Goal: Information Seeking & Learning: Learn about a topic

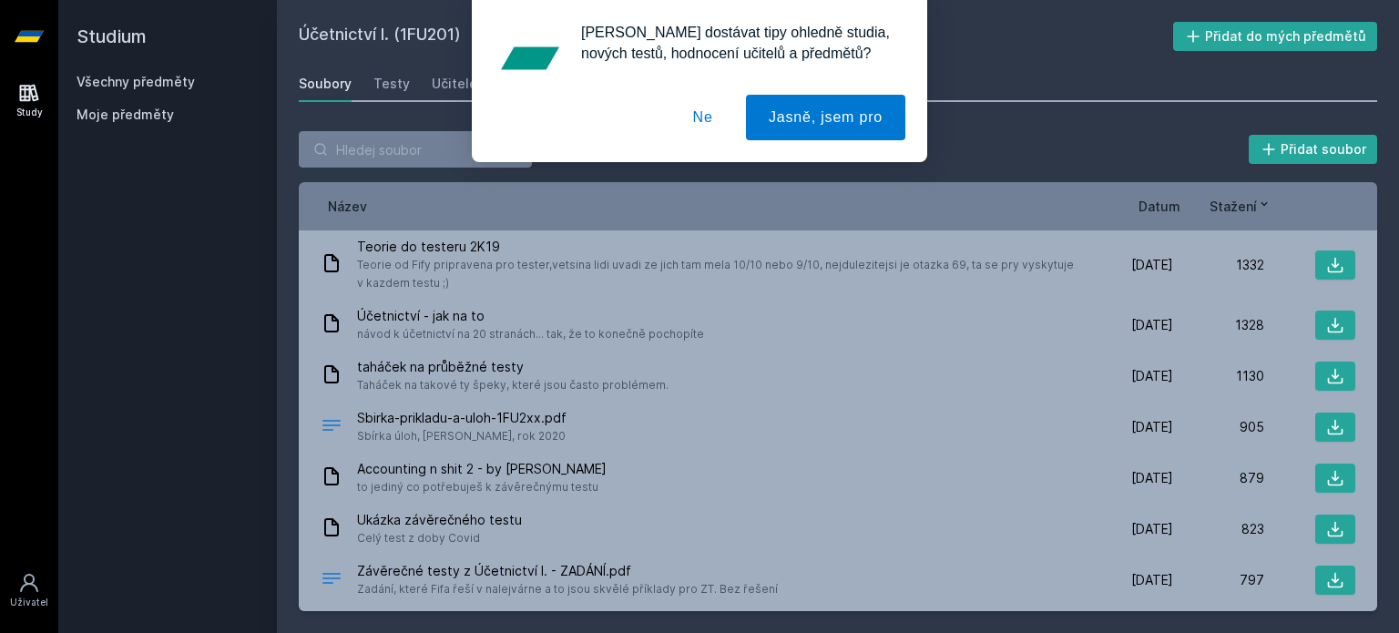
click at [113, 75] on div "[PERSON_NAME] dostávat tipy ohledně studia, nových testů, hodnocení učitelů a p…" at bounding box center [699, 81] width 1399 height 162
click at [131, 87] on div "[PERSON_NAME] dostávat tipy ohledně studia, nových testů, hodnocení učitelů a p…" at bounding box center [699, 81] width 1399 height 162
click at [725, 114] on button "Ne" at bounding box center [703, 118] width 66 height 46
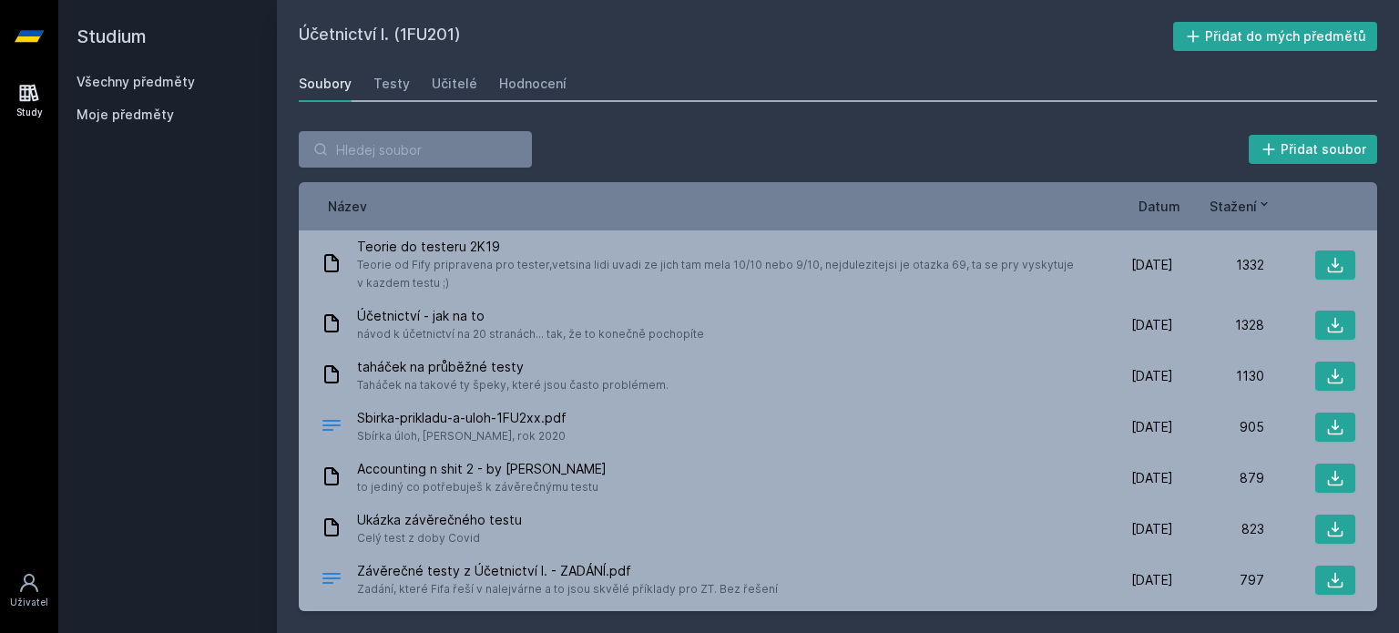
click at [164, 76] on link "Všechny předměty" at bounding box center [136, 81] width 118 height 15
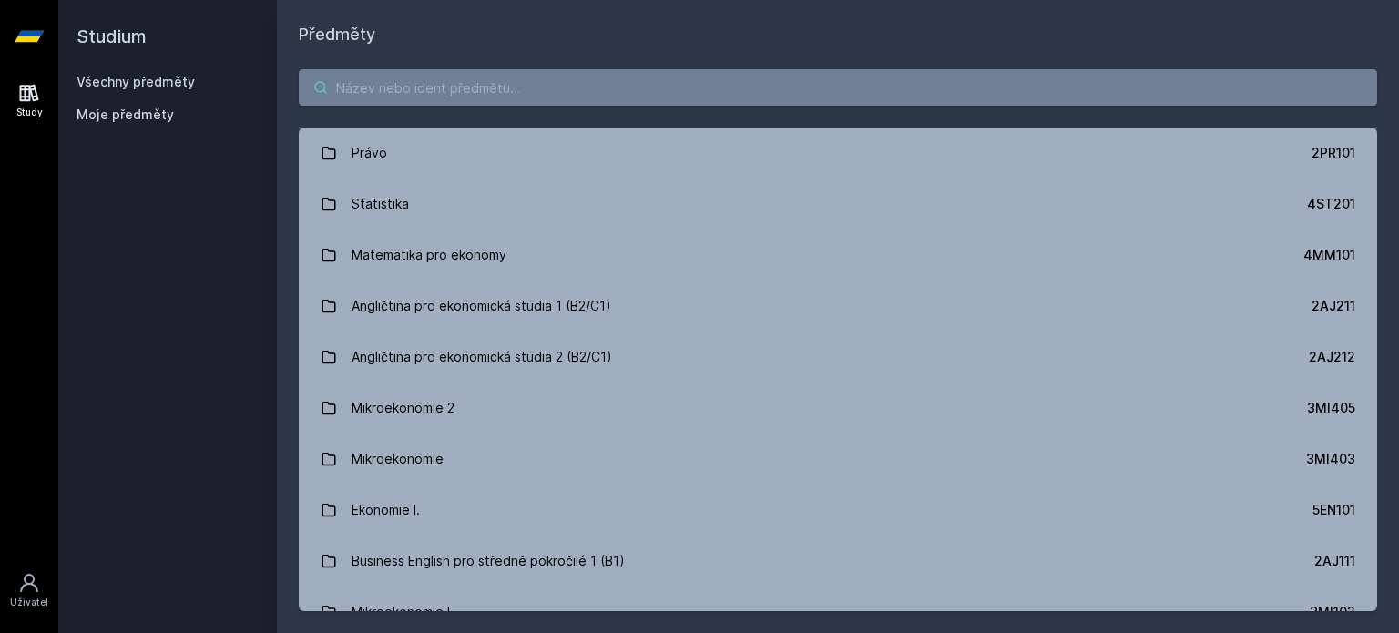
click at [530, 88] on input "search" at bounding box center [838, 87] width 1078 height 36
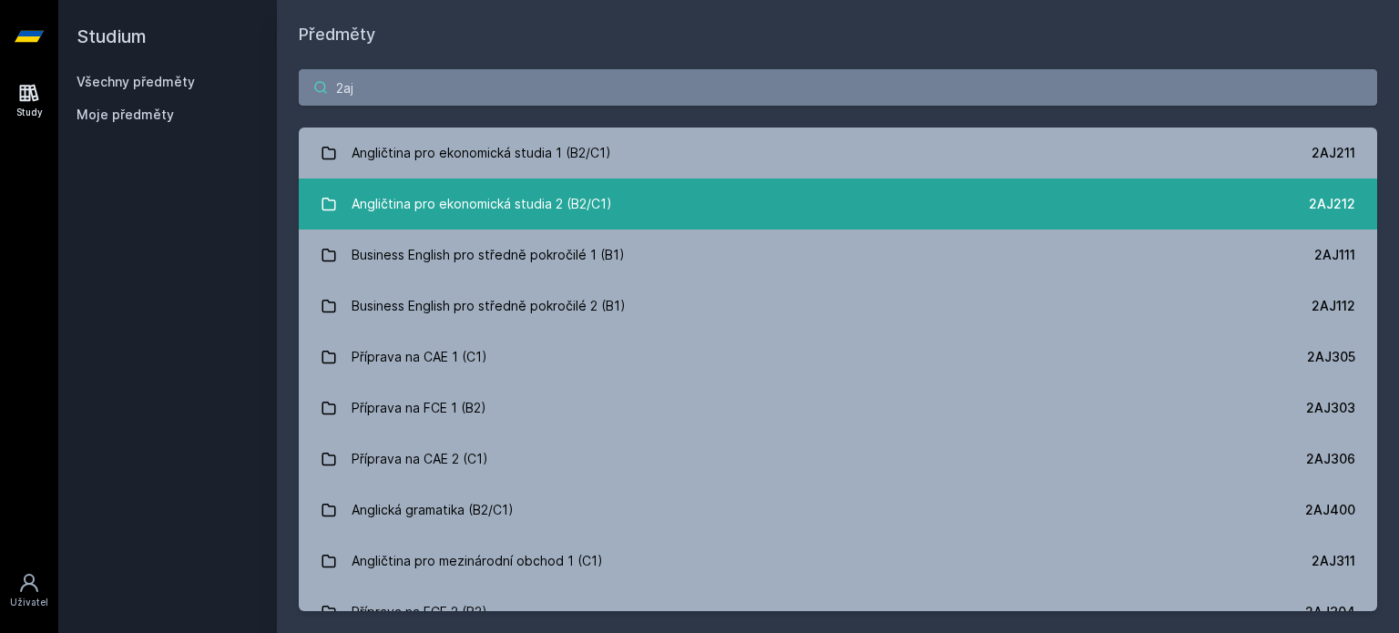
type input "2aj"
click at [1180, 212] on link "Angličtina pro ekonomická studia 2 (B2/C1) 2AJ212" at bounding box center [838, 204] width 1078 height 51
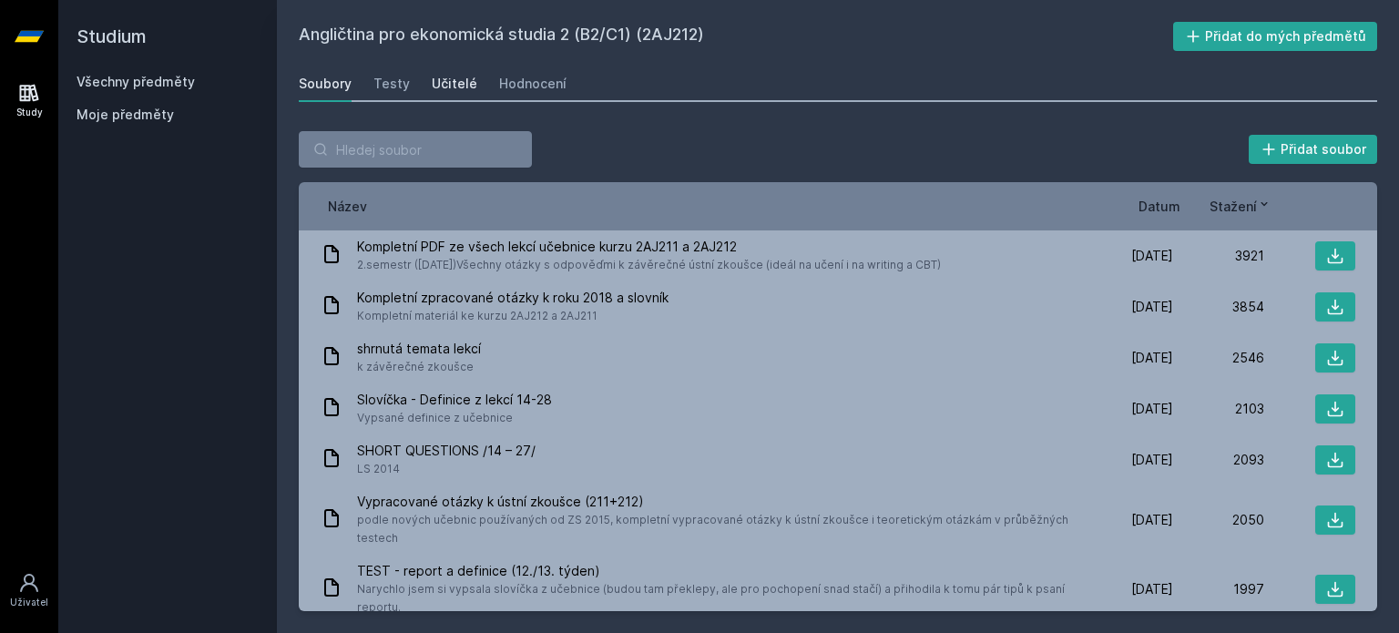
click at [452, 89] on div "Učitelé" at bounding box center [455, 84] width 46 height 18
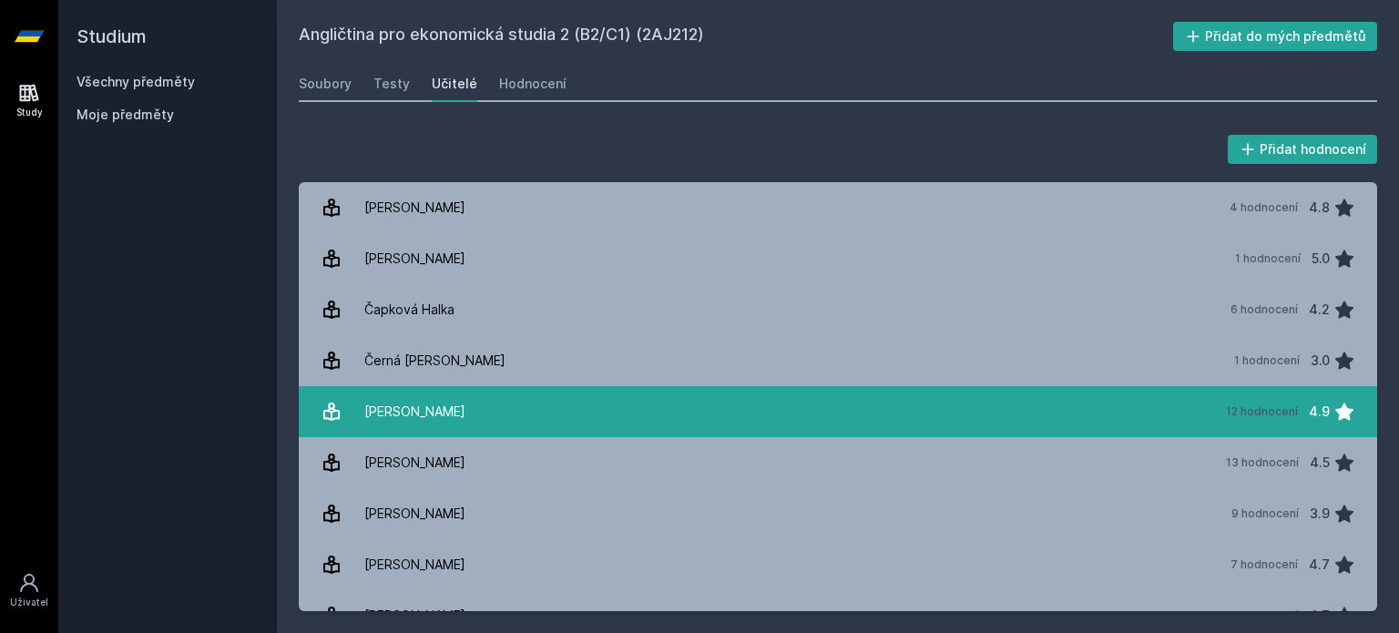
click at [475, 398] on link "[PERSON_NAME] 12 hodnocení 4.9" at bounding box center [838, 411] width 1078 height 51
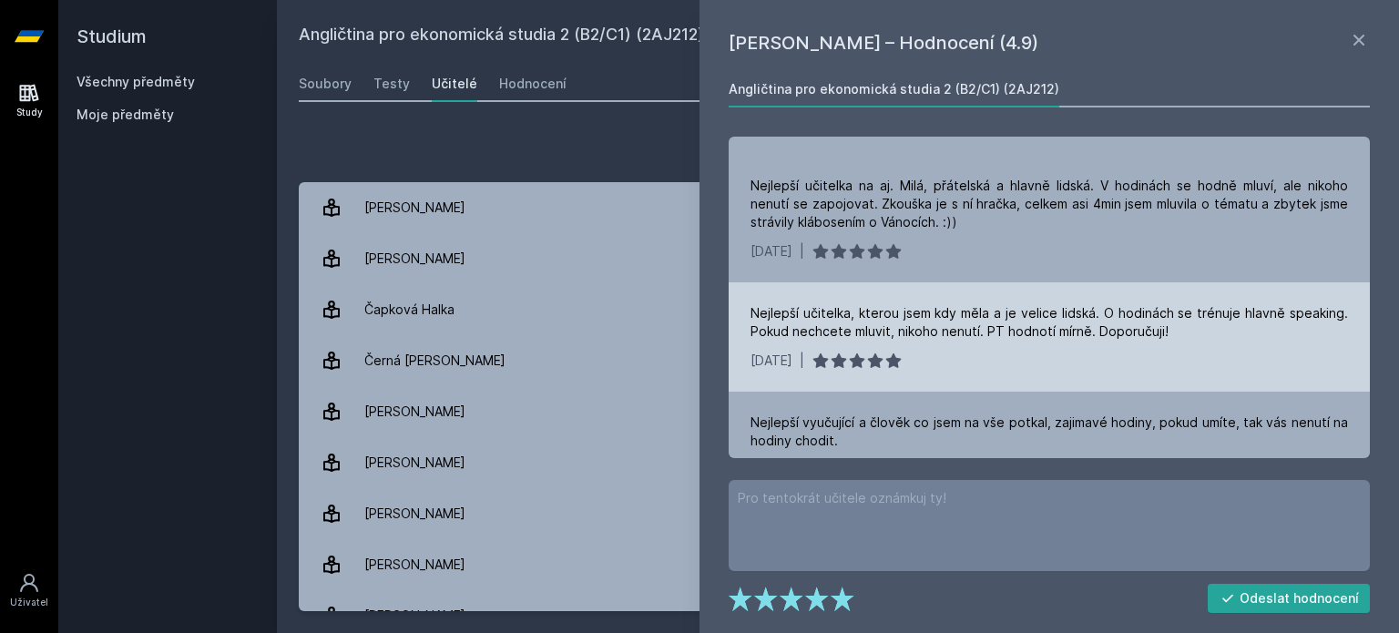
scroll to position [1184, 0]
